Goal: Information Seeking & Learning: Learn about a topic

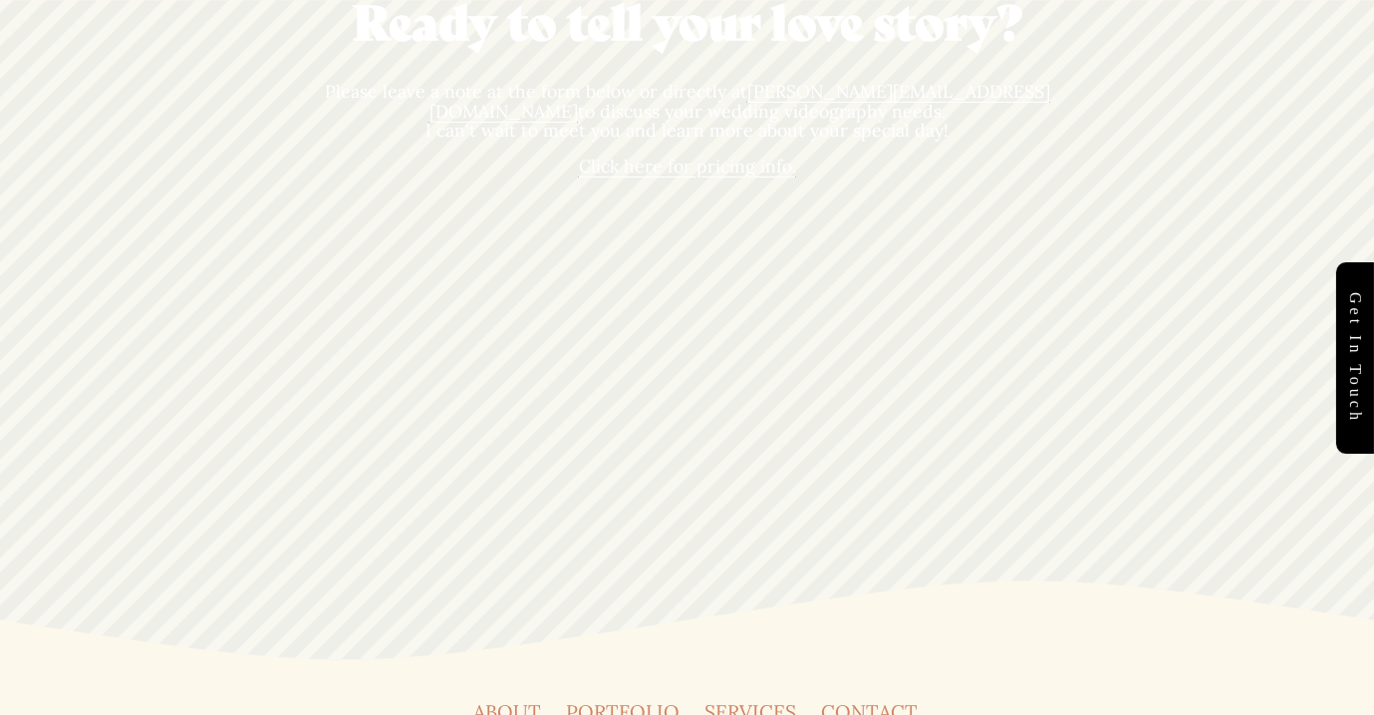
scroll to position [5617, 0]
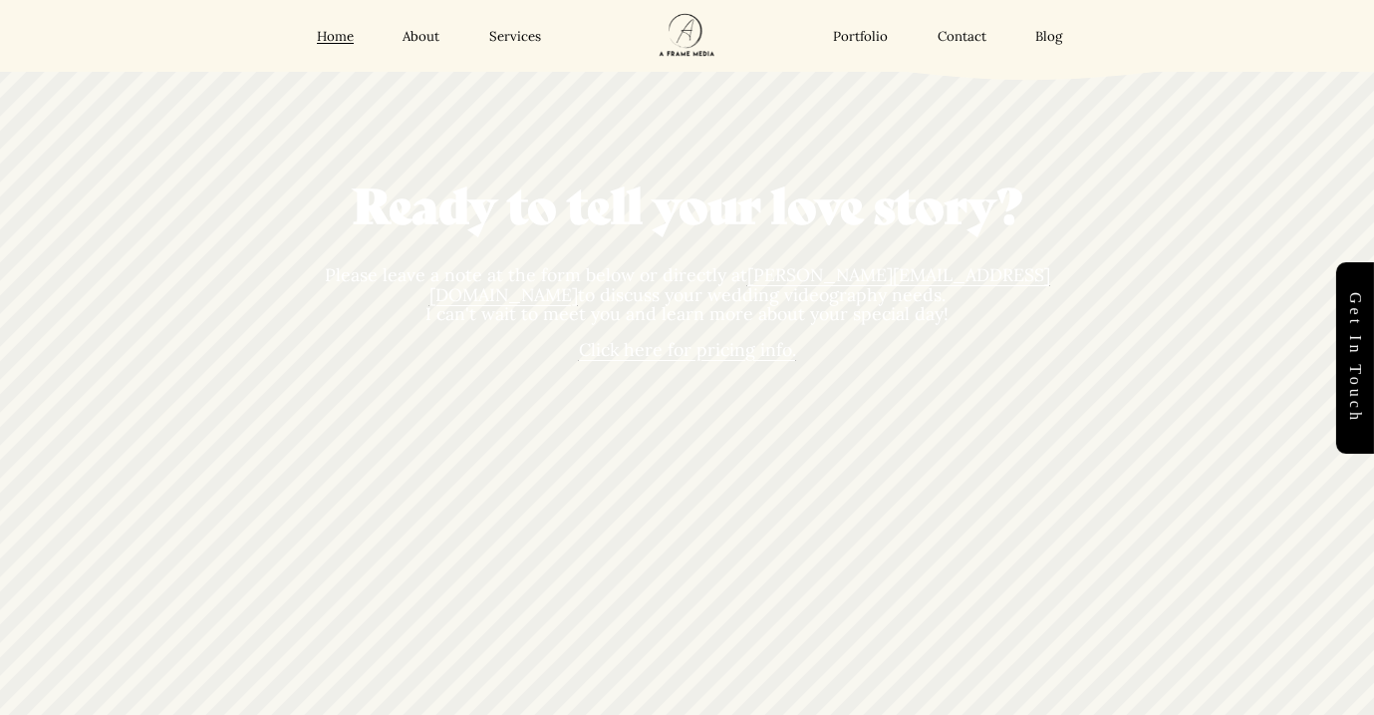
click at [721, 338] on span "Click here for pricing info." at bounding box center [687, 349] width 217 height 23
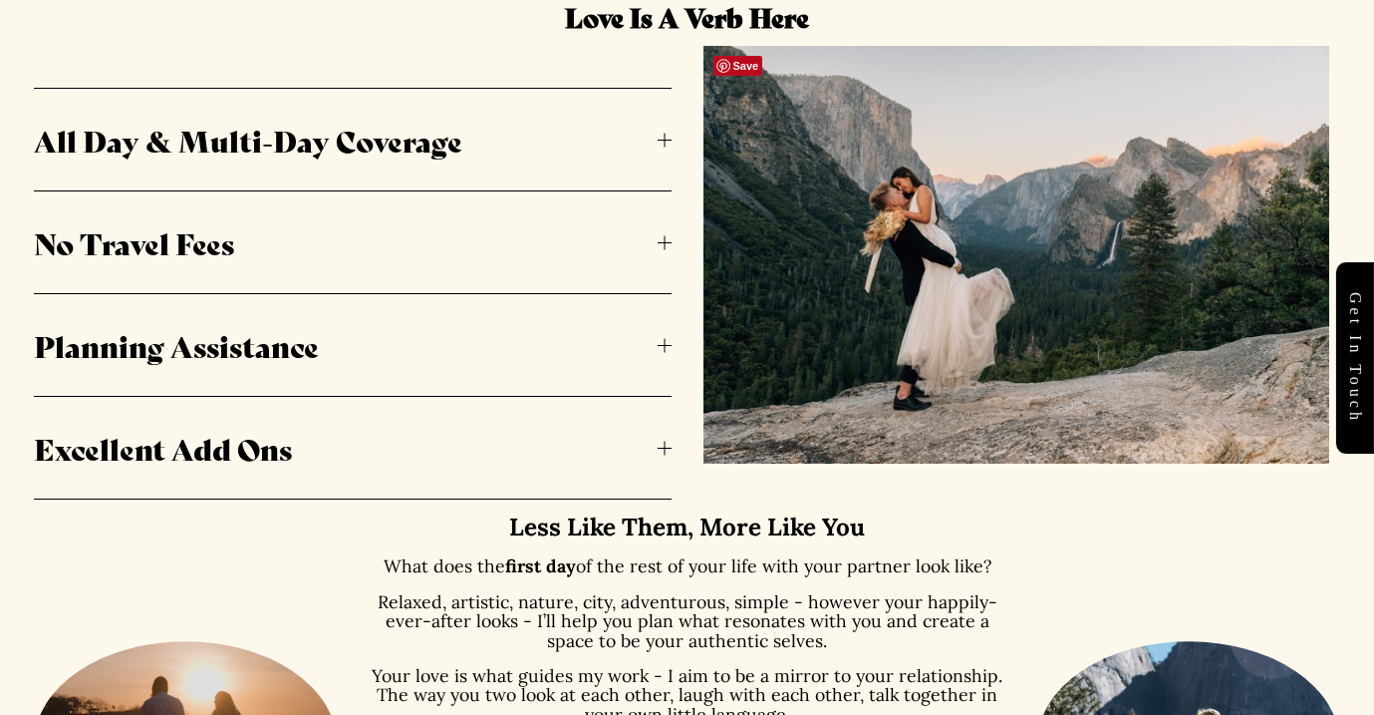
scroll to position [1086, 0]
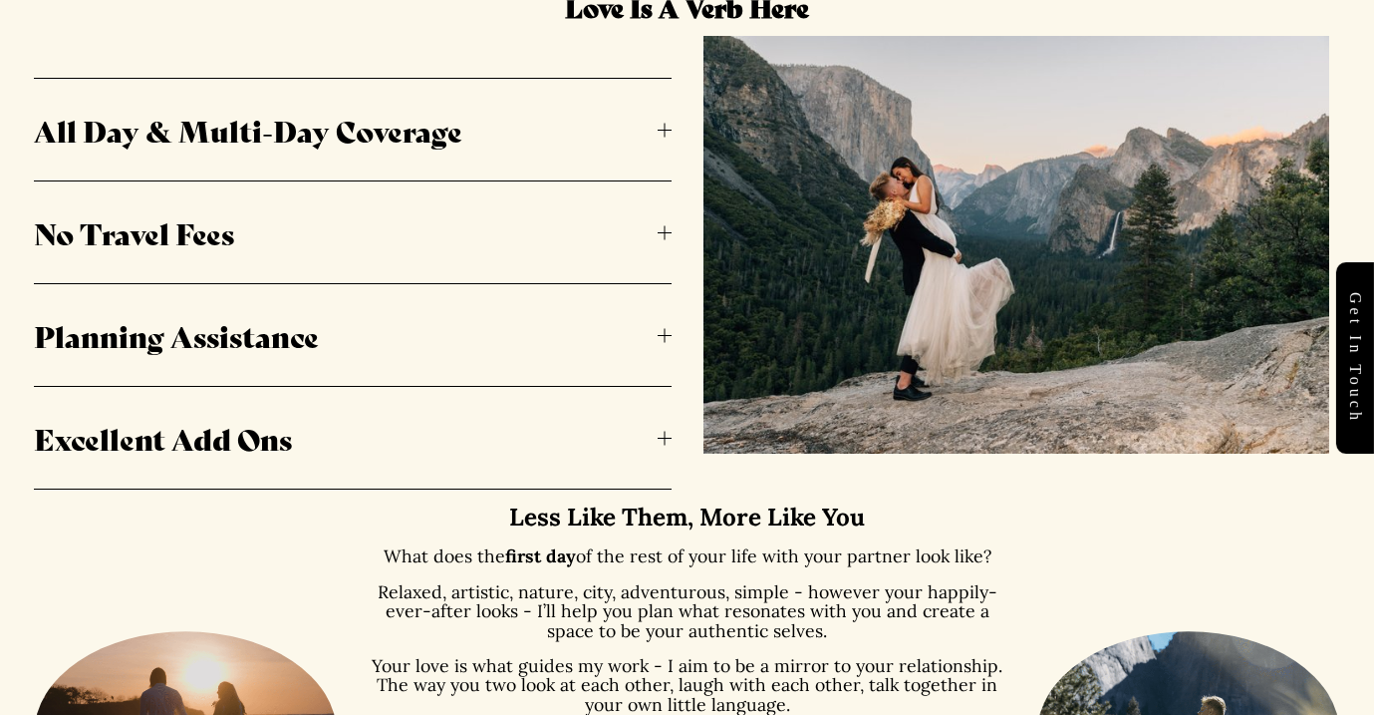
click at [453, 142] on span "All Day & Multi-Day Coverage" at bounding box center [345, 130] width 623 height 42
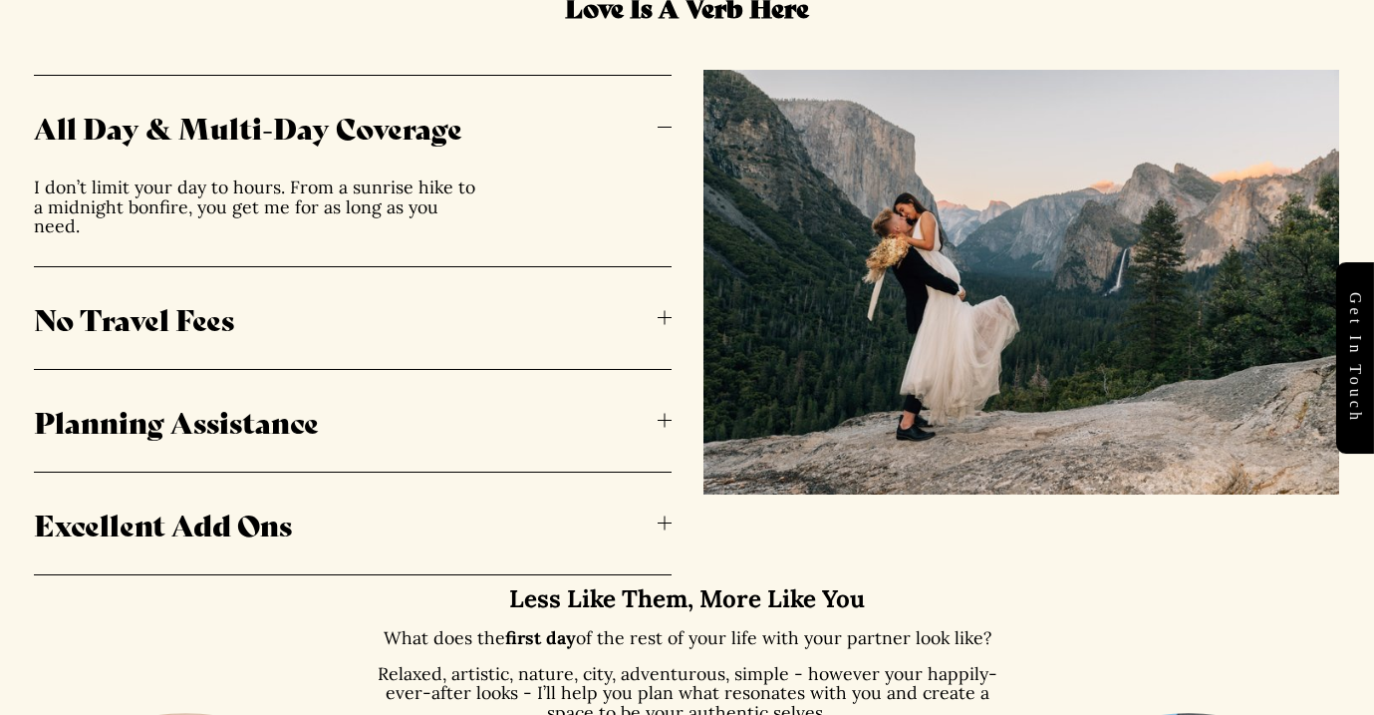
click at [454, 137] on span "All Day & Multi-Day Coverage" at bounding box center [345, 127] width 623 height 42
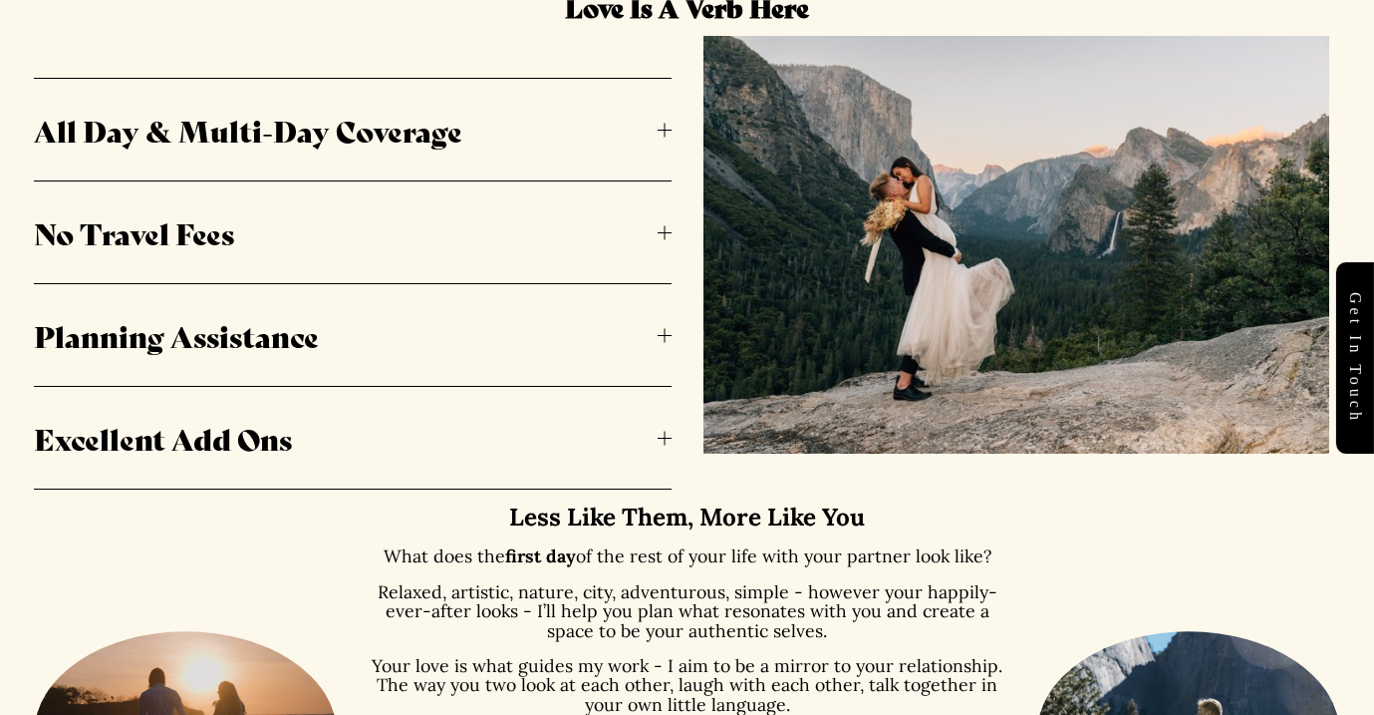
click at [441, 223] on span "No Travel Fees" at bounding box center [345, 232] width 623 height 42
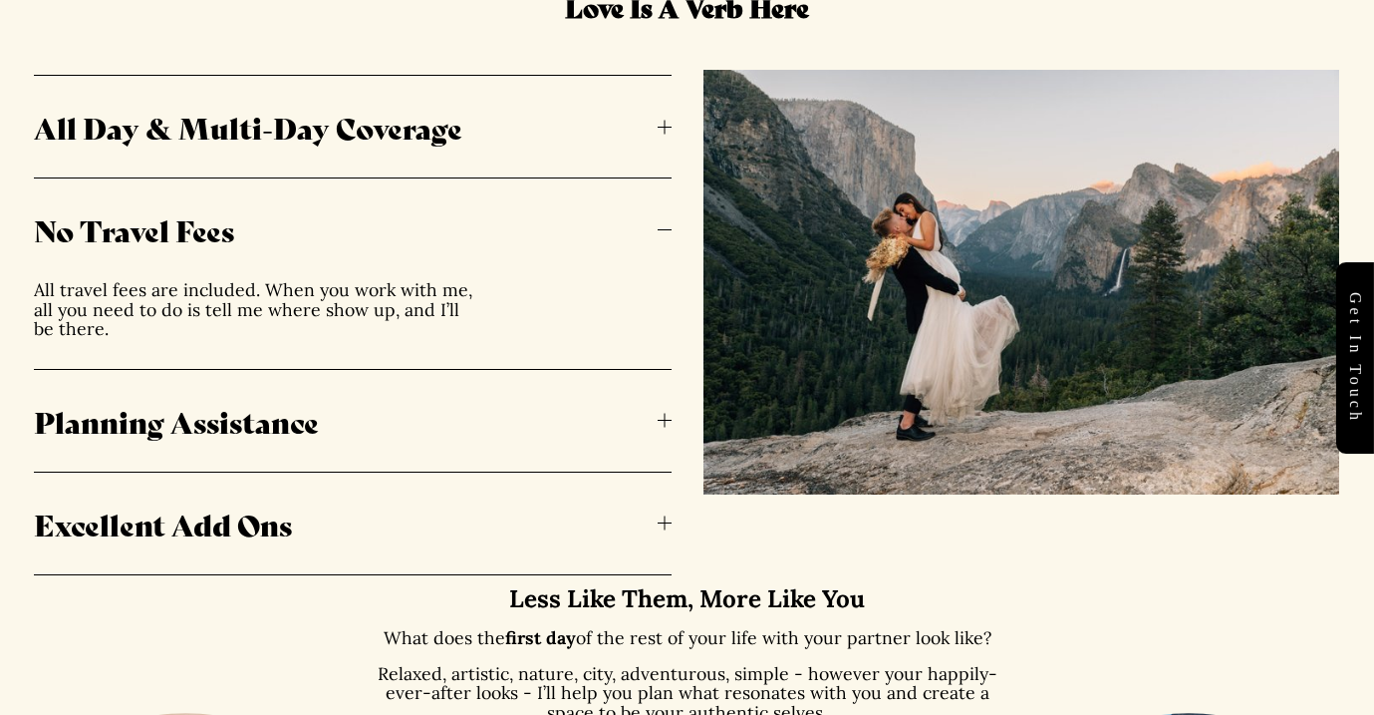
click at [458, 230] on span "No Travel Fees" at bounding box center [345, 229] width 623 height 42
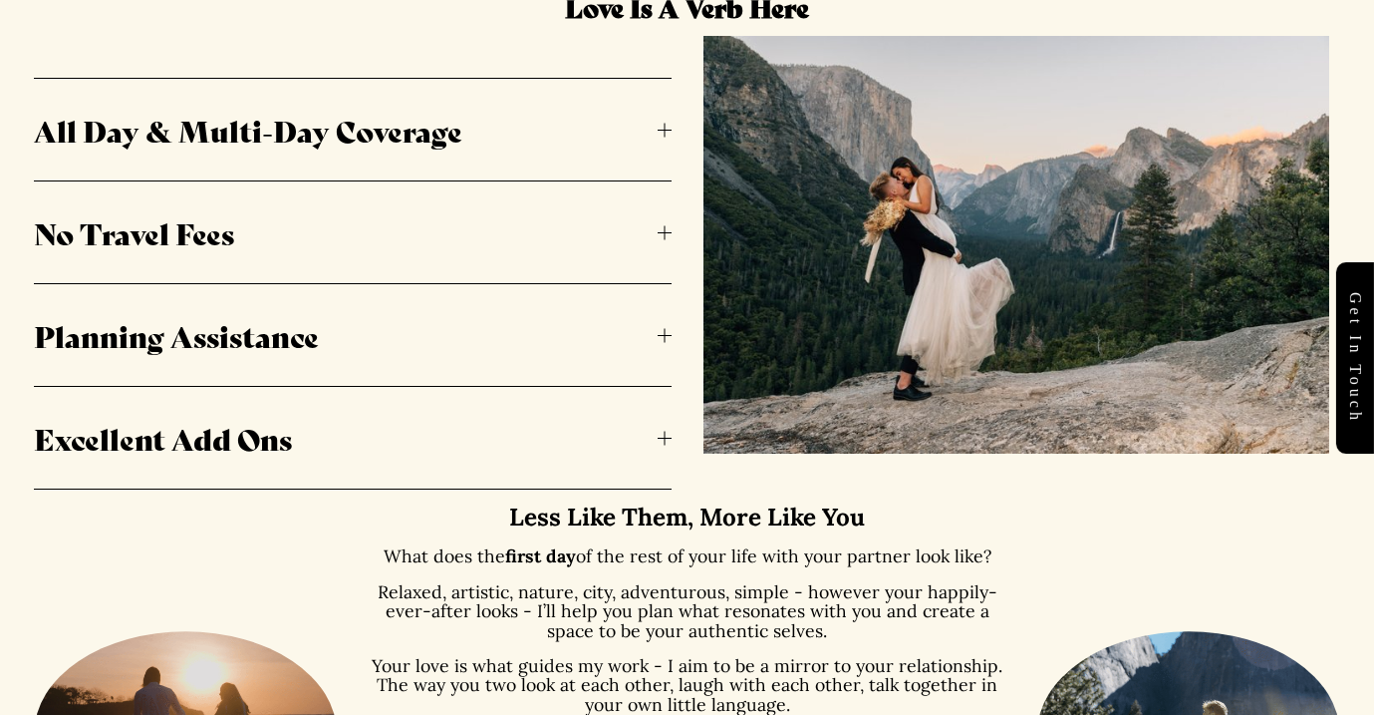
click at [463, 321] on span "Planning Assistance" at bounding box center [345, 335] width 623 height 42
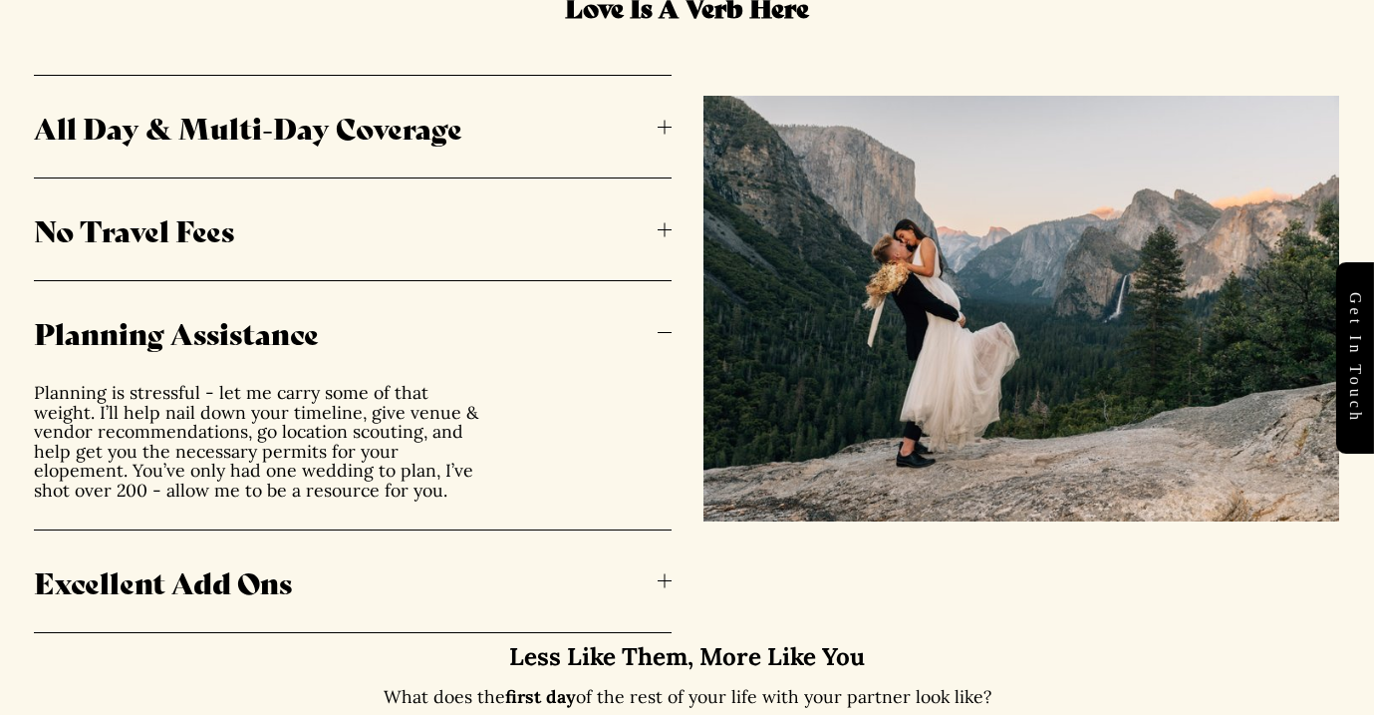
click at [463, 339] on span "Planning Assistance" at bounding box center [345, 332] width 623 height 42
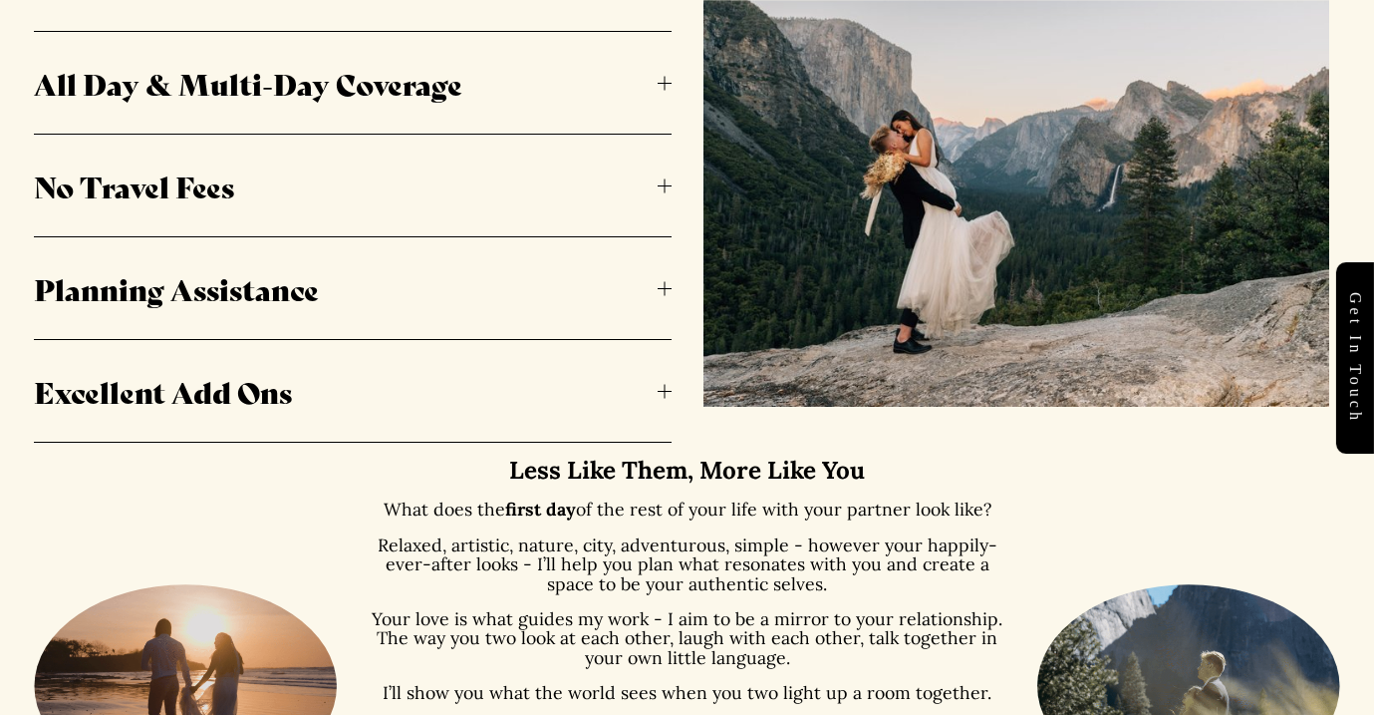
scroll to position [1134, 0]
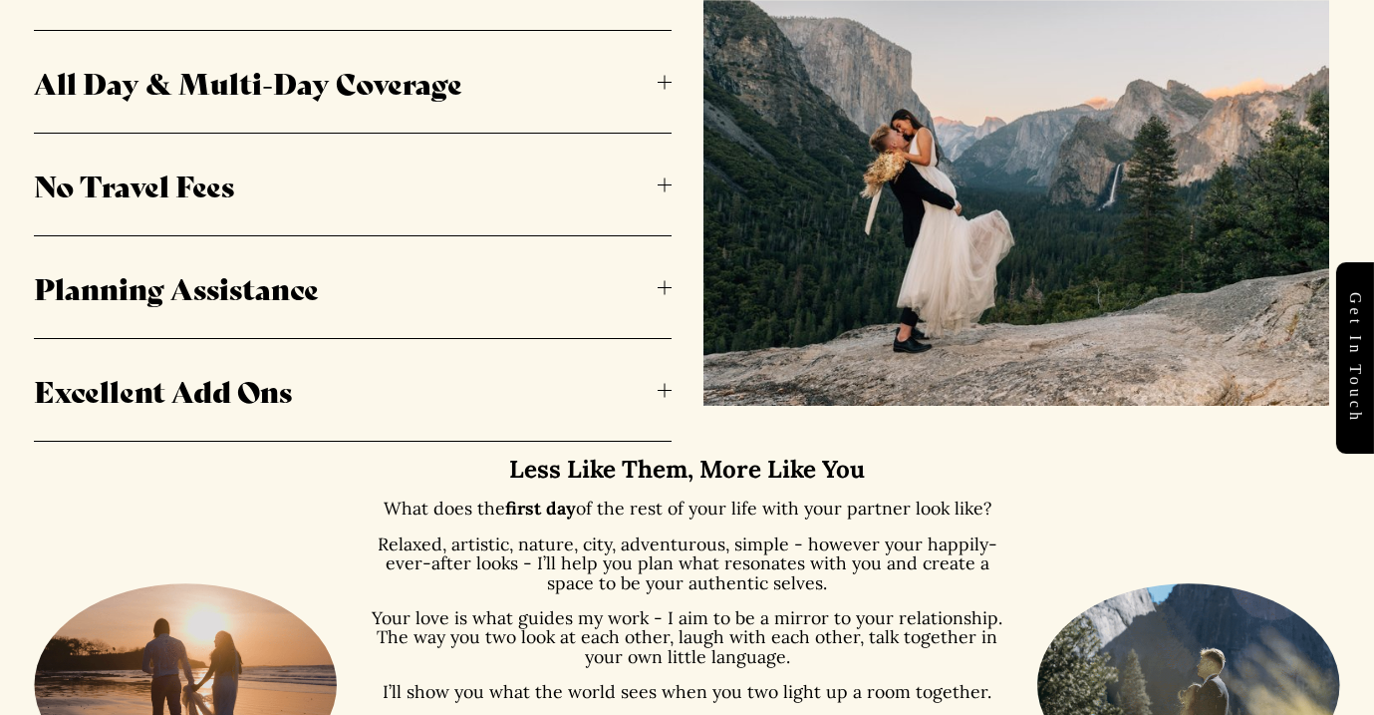
click at [636, 385] on span "Excellent Add Ons" at bounding box center [345, 390] width 623 height 42
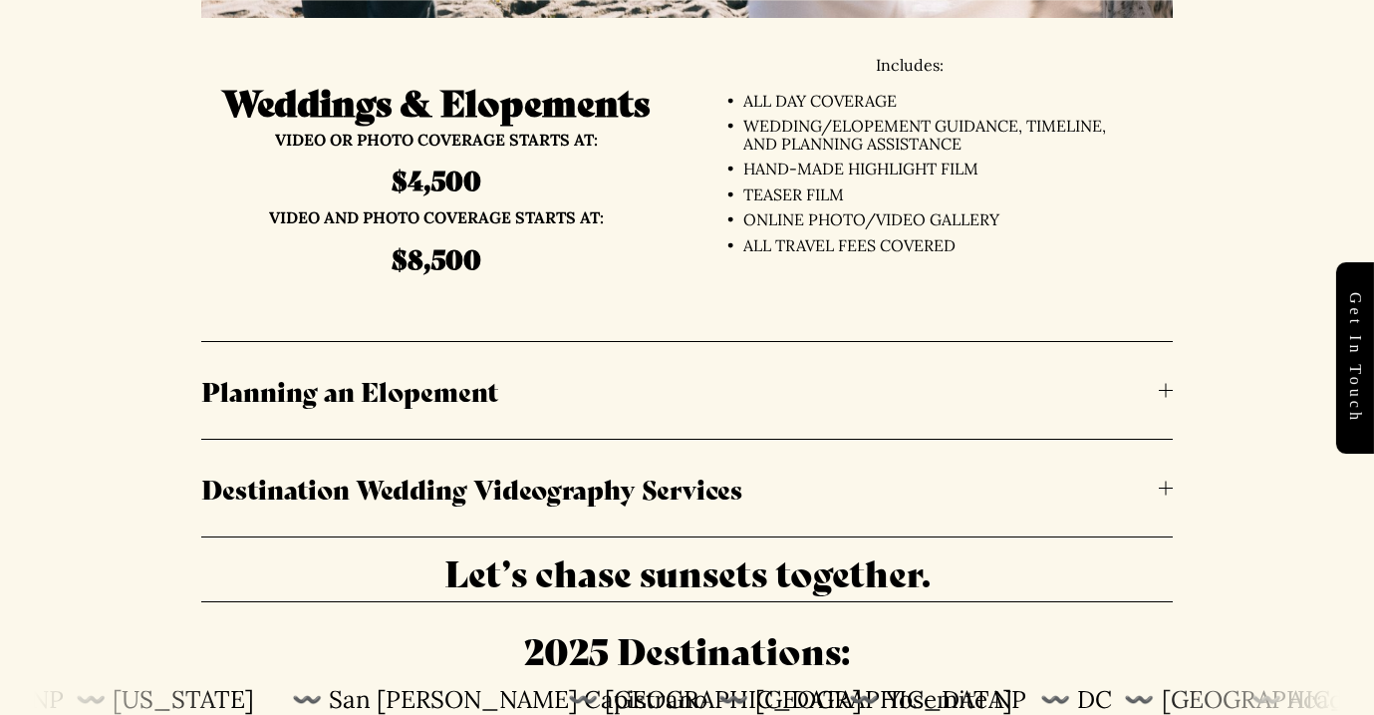
scroll to position [4587, 0]
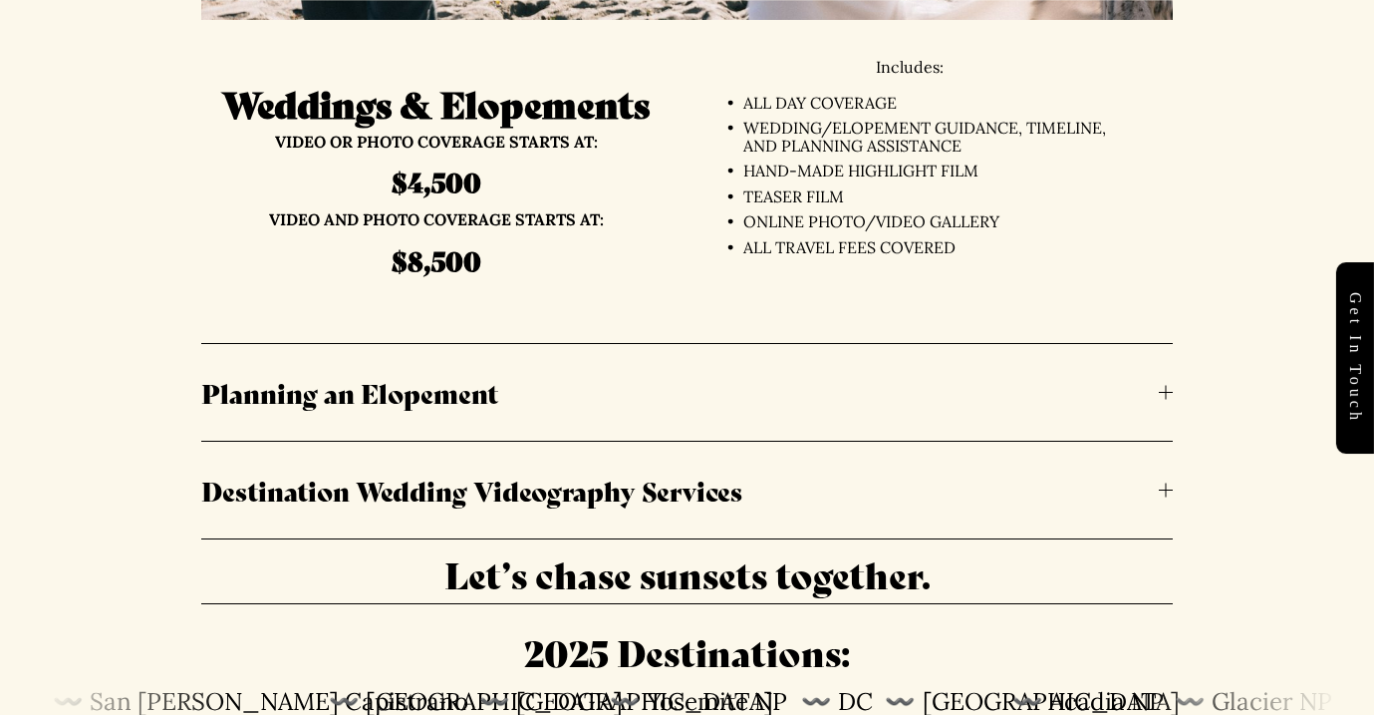
click at [441, 176] on strong "$4,500" at bounding box center [437, 180] width 90 height 37
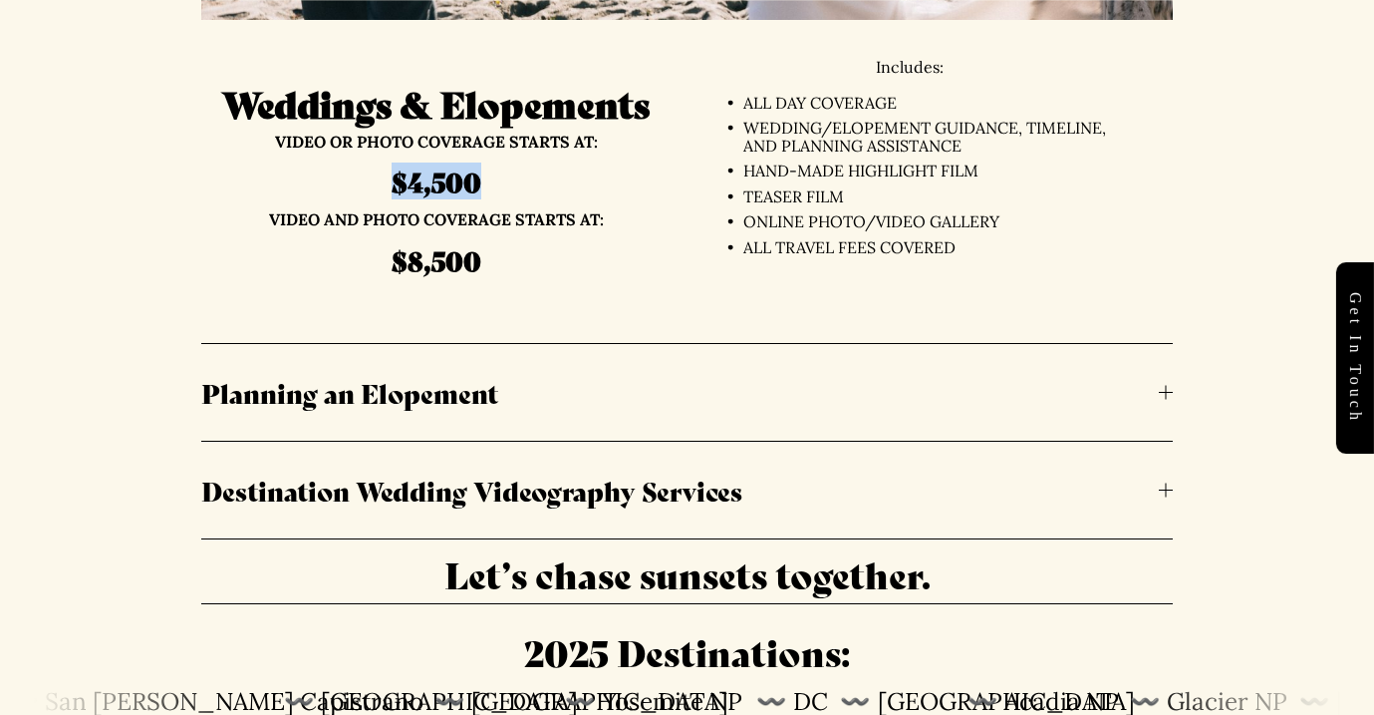
drag, startPoint x: 501, startPoint y: 180, endPoint x: 375, endPoint y: 180, distance: 126.6
click at [375, 180] on h4 "$4,500" at bounding box center [435, 180] width 469 height 35
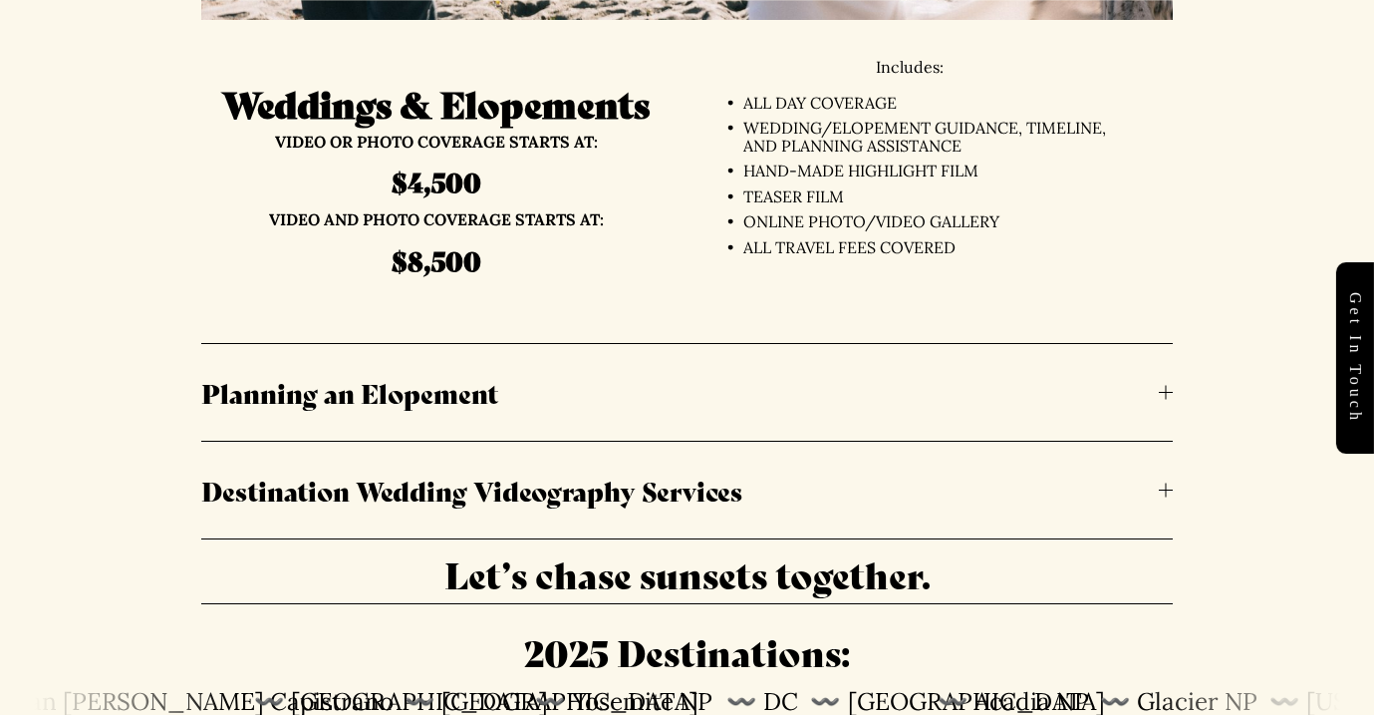
click at [598, 246] on h4 "$8,500" at bounding box center [435, 259] width 469 height 35
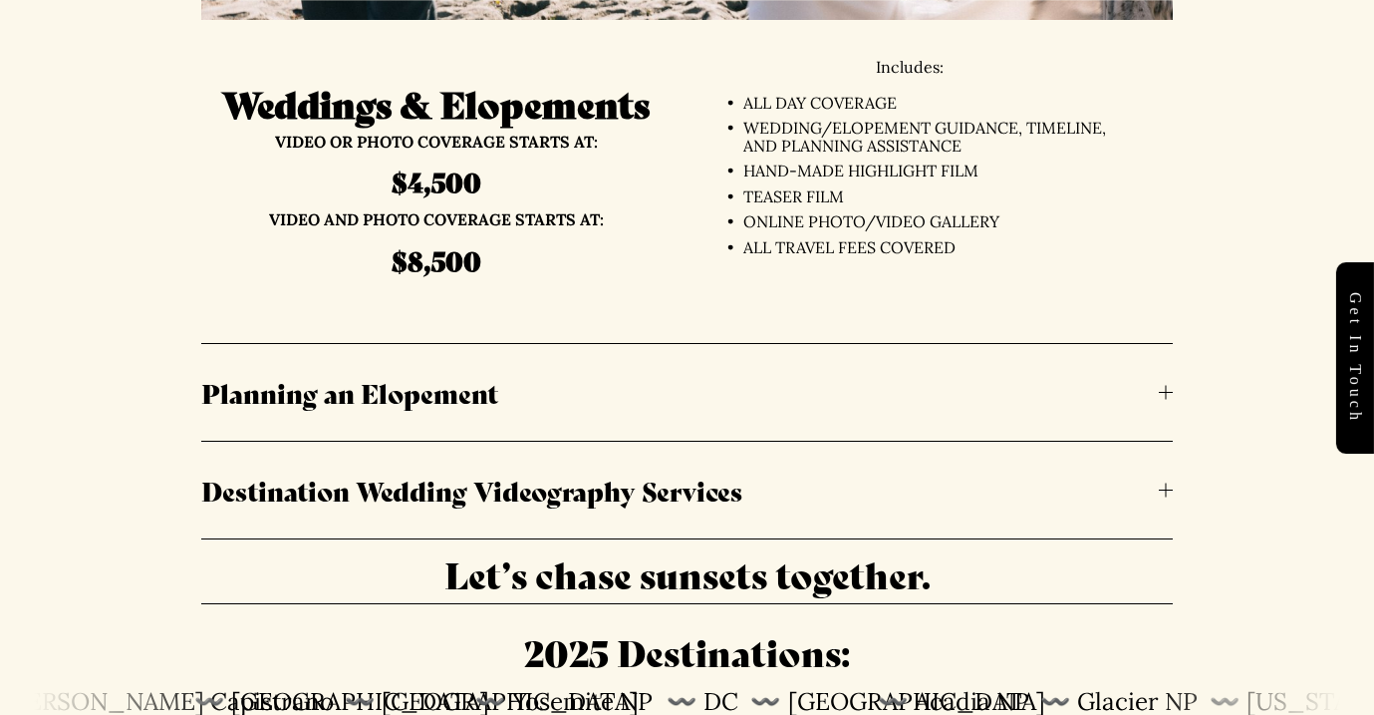
click at [625, 494] on span "Destination Wedding Videography Services" at bounding box center [680, 489] width 958 height 37
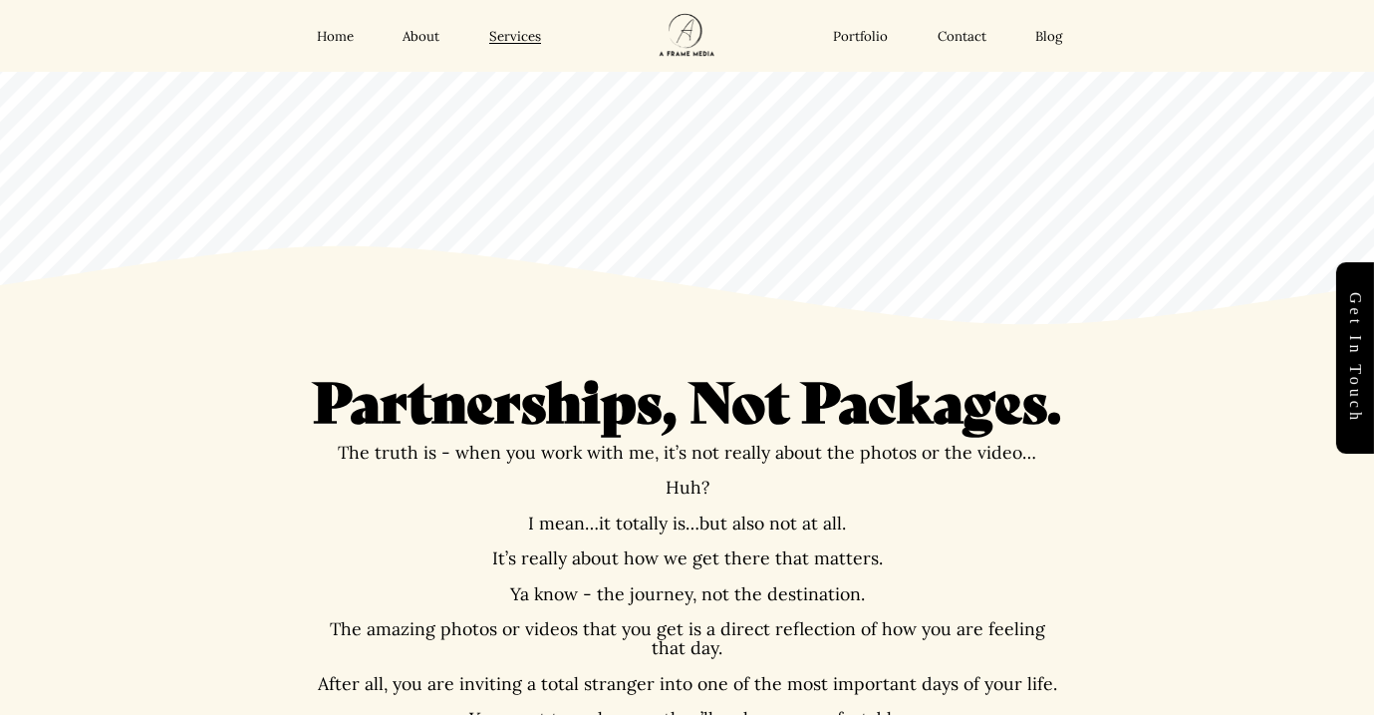
scroll to position [0, 0]
